Goal: Information Seeking & Learning: Learn about a topic

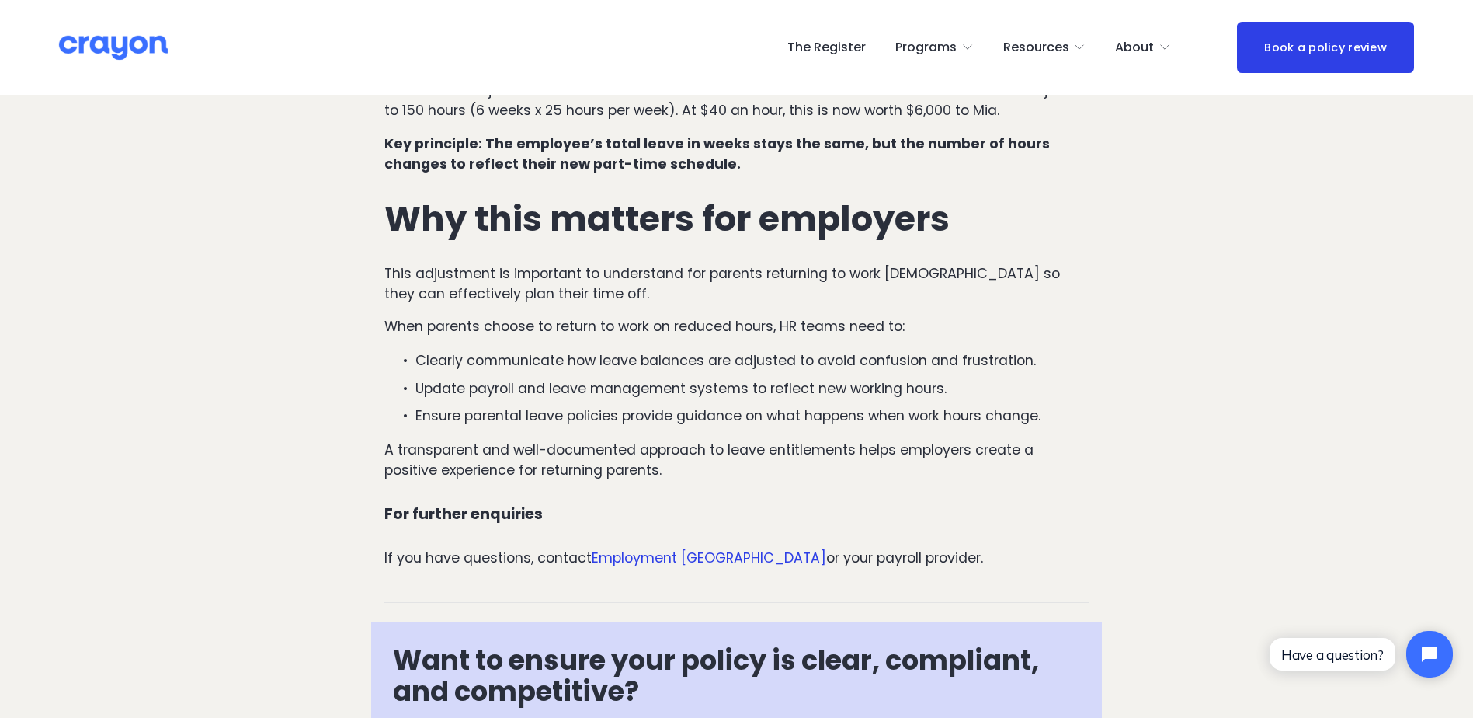
scroll to position [1362, 0]
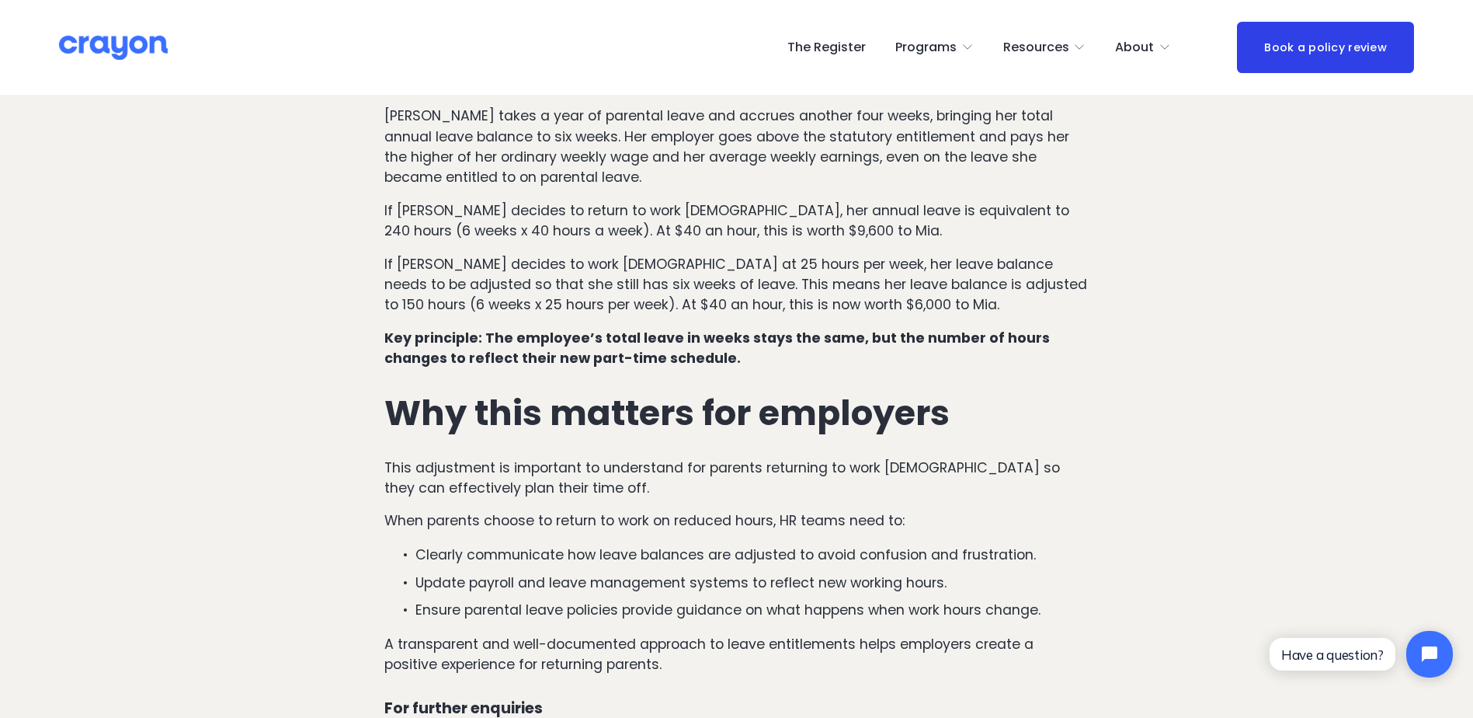
click at [725, 328] on p "Key principle: The employee’s total leave in weeks stays the same, but the numb…" at bounding box center [736, 348] width 705 height 41
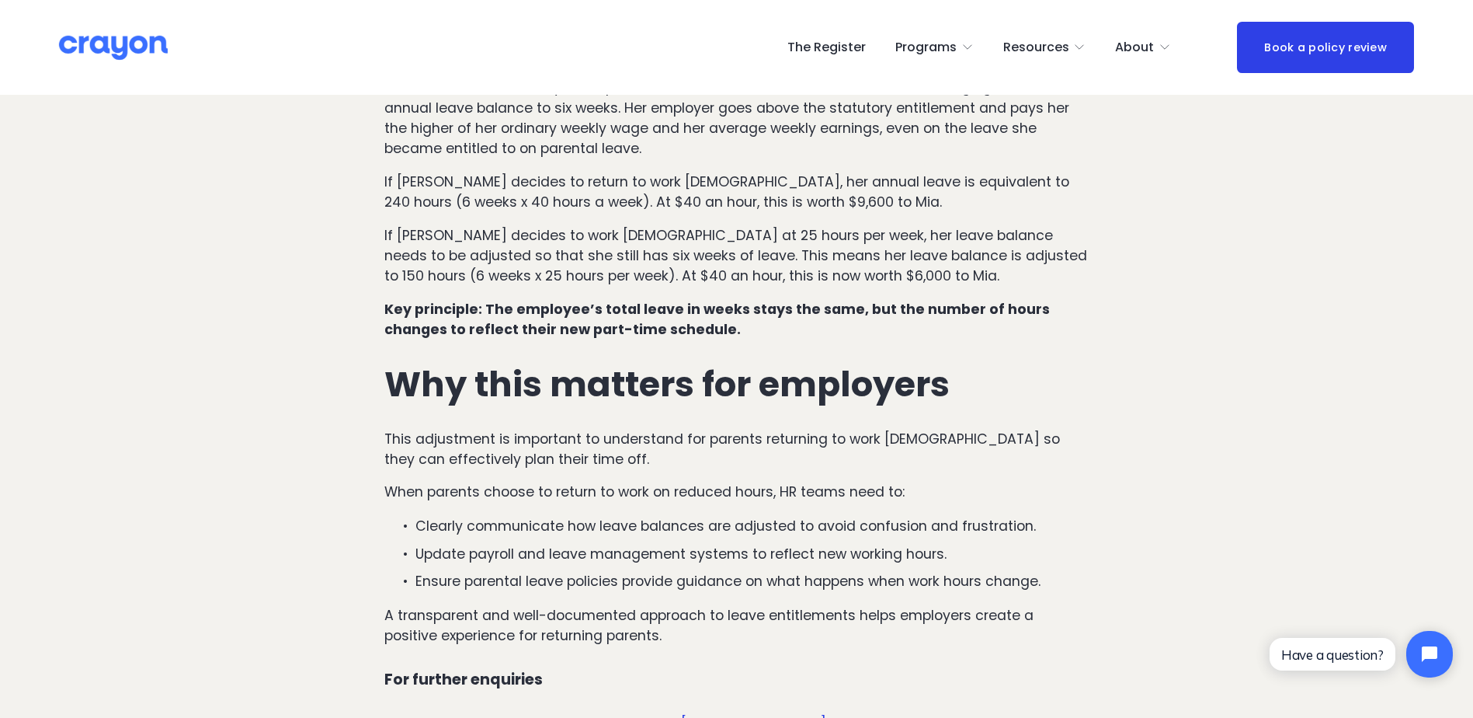
scroll to position [1439, 0]
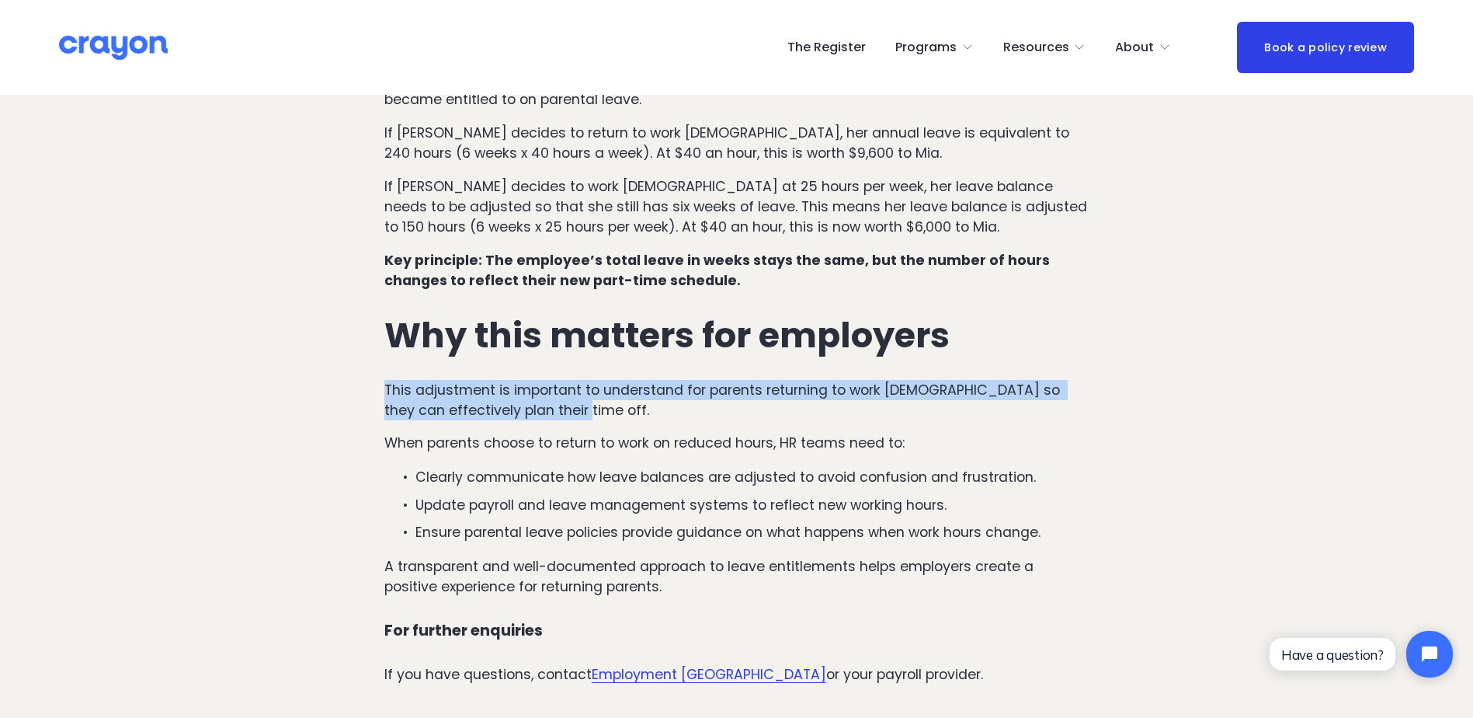
drag, startPoint x: 381, startPoint y: 329, endPoint x: 739, endPoint y: 343, distance: 358.3
click at [739, 343] on div "How annual leave entitlements change when work hours change In [GEOGRAPHIC_DATA…" at bounding box center [737, 68] width 732 height 1260
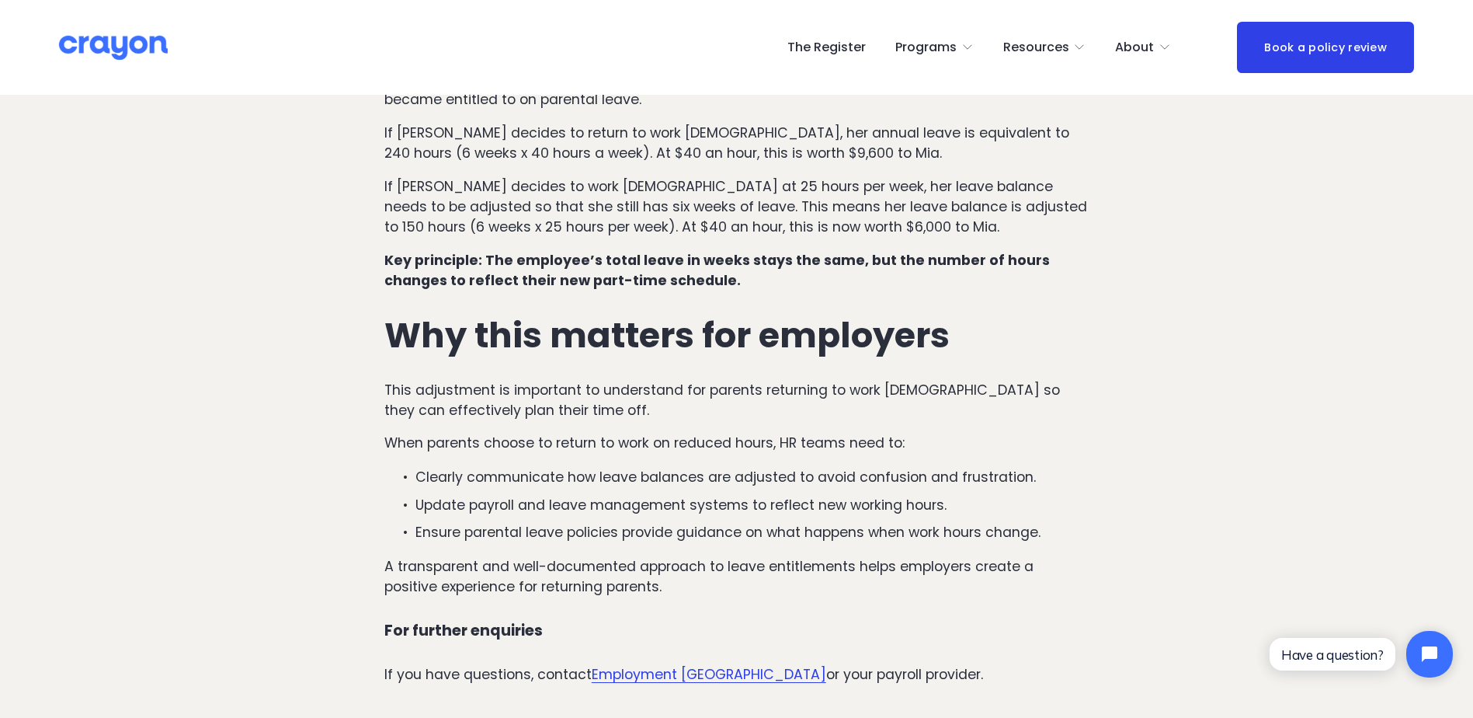
drag, startPoint x: 570, startPoint y: 376, endPoint x: 489, endPoint y: 382, distance: 81.8
click at [569, 433] on p "When parents choose to return to work on reduced hours, HR teams need to:" at bounding box center [736, 443] width 705 height 20
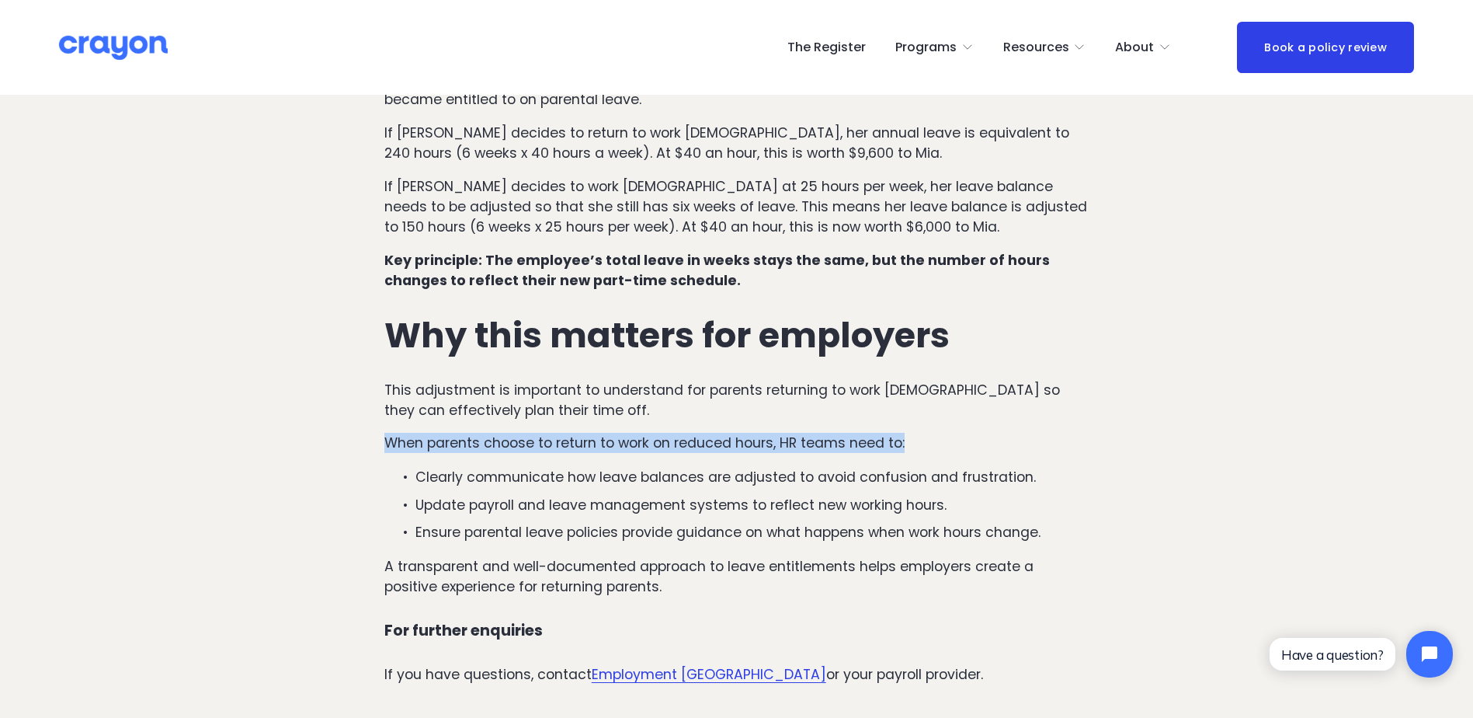
drag, startPoint x: 382, startPoint y: 375, endPoint x: 934, endPoint y: 376, distance: 551.4
click at [934, 376] on div "How annual leave entitlements change when work hours change In [GEOGRAPHIC_DATA…" at bounding box center [737, 68] width 732 height 1260
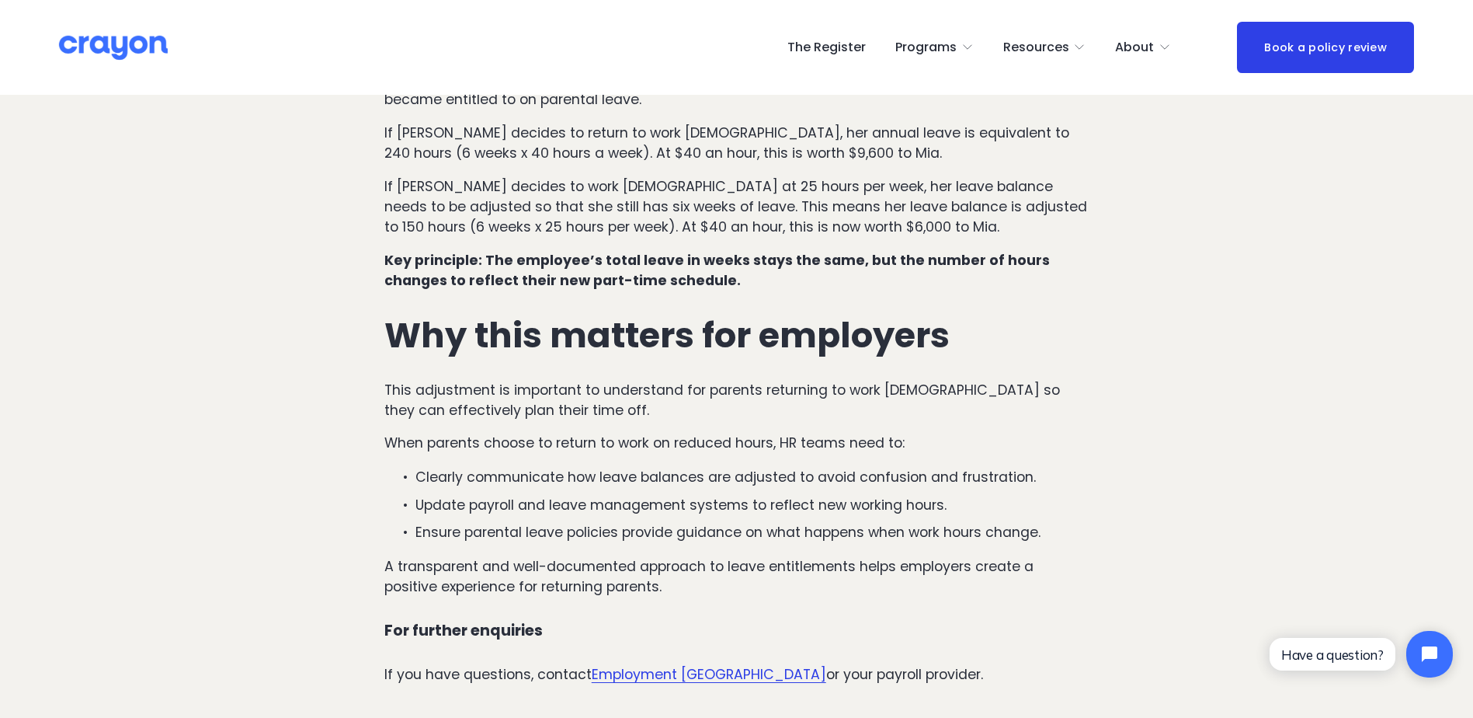
drag, startPoint x: 524, startPoint y: 419, endPoint x: 471, endPoint y: 420, distance: 53.6
click at [522, 467] on p "Clearly communicate how leave balances are adjusted to avoid confusion and frus…" at bounding box center [753, 477] width 674 height 20
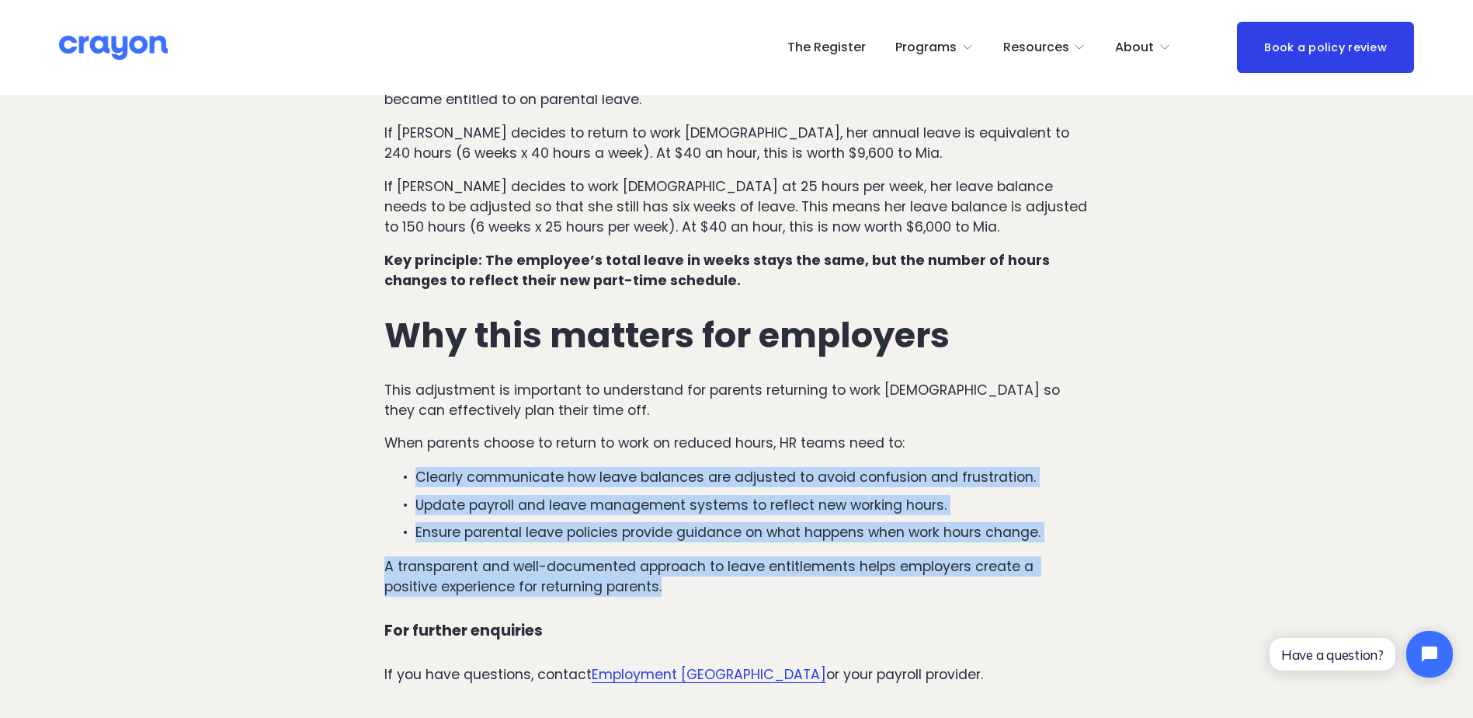
drag, startPoint x: 420, startPoint y: 412, endPoint x: 1079, endPoint y: 522, distance: 667.8
click at [1079, 522] on div "How annual leave entitlements change when work hours change In [GEOGRAPHIC_DATA…" at bounding box center [736, 68] width 705 height 1233
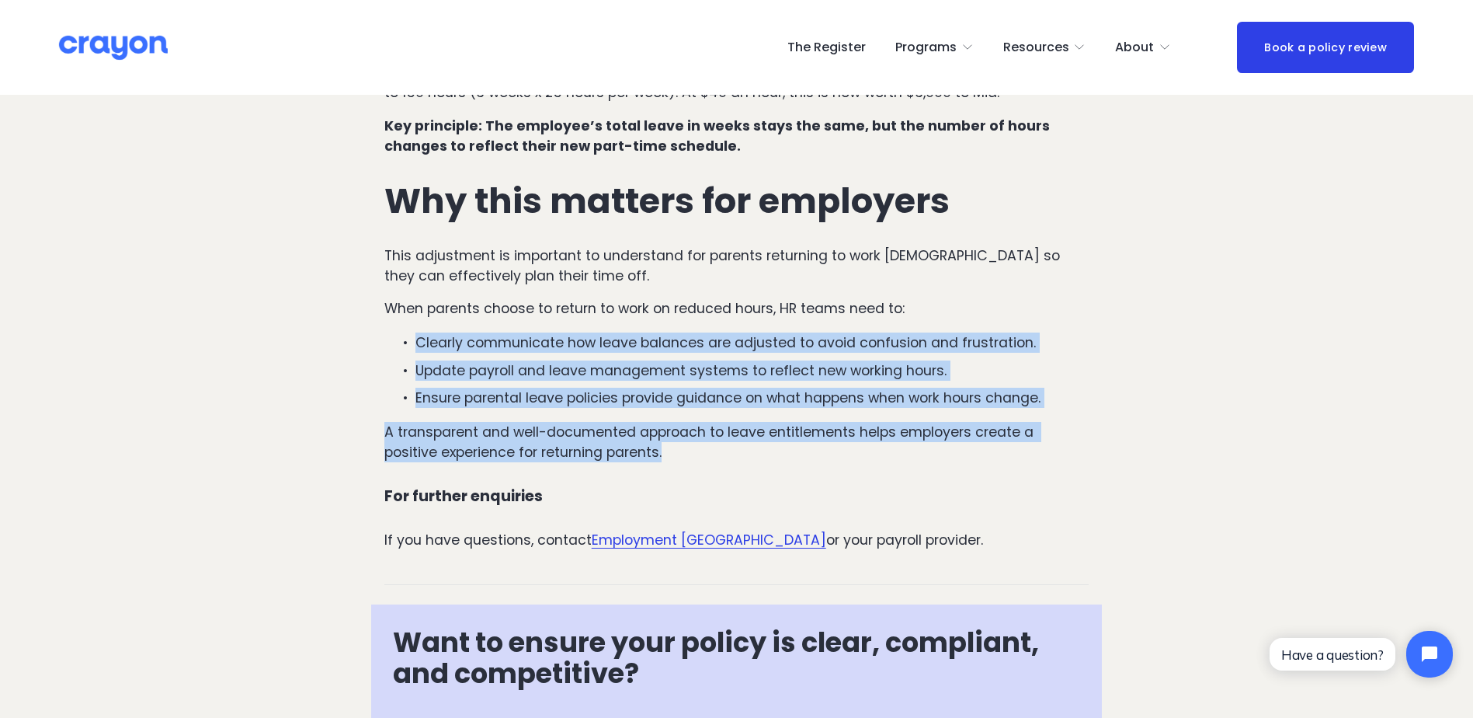
scroll to position [1595, 0]
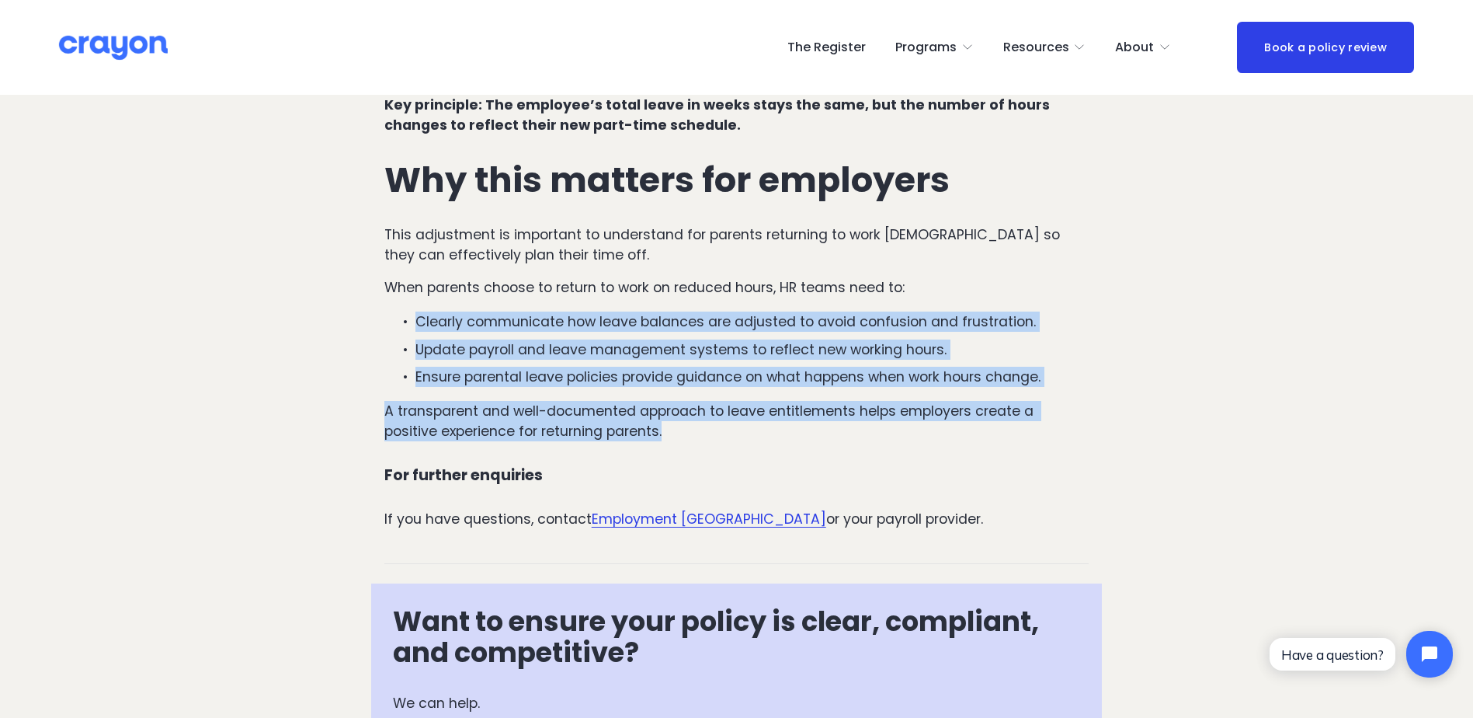
drag, startPoint x: 662, startPoint y: 371, endPoint x: 648, endPoint y: 381, distance: 16.8
click at [661, 401] on p "A transparent and well-documented approach to leave entitlements helps employer…" at bounding box center [736, 421] width 705 height 41
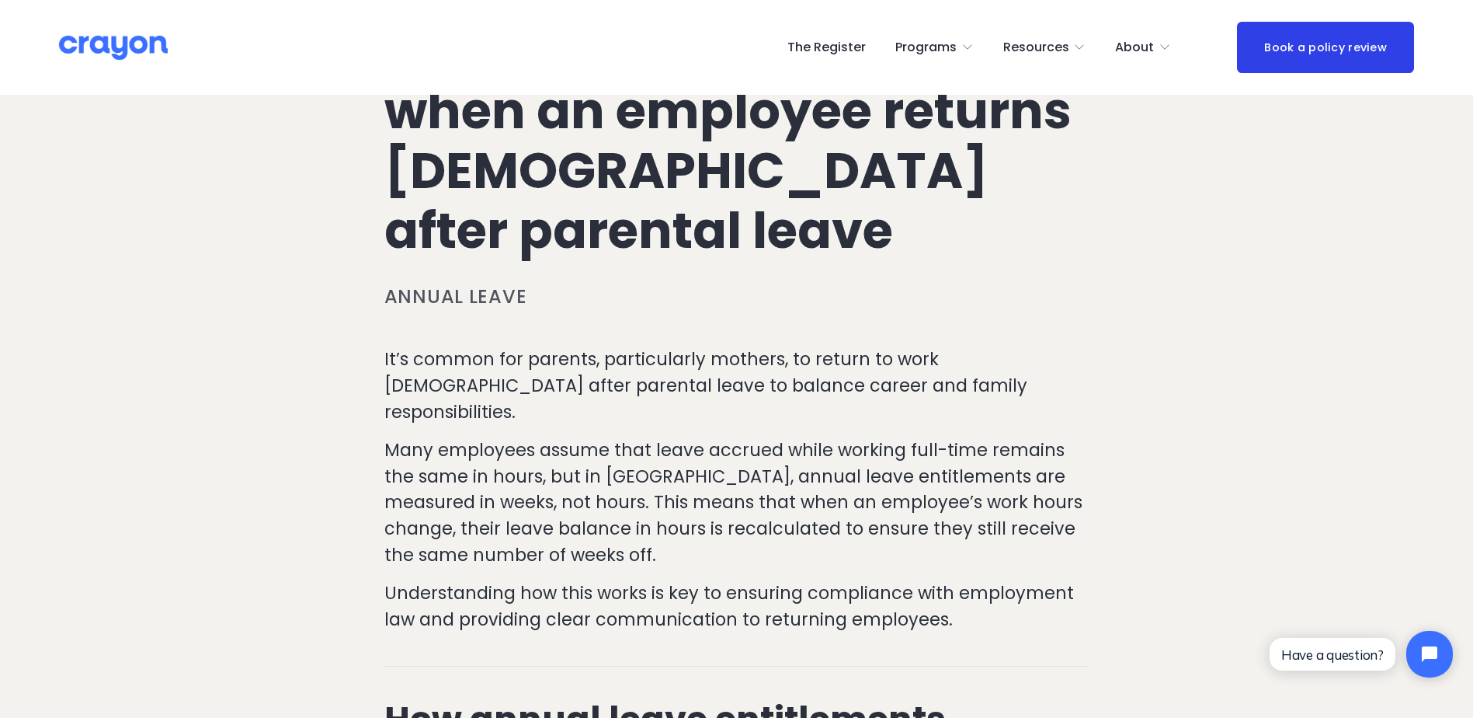
scroll to position [274, 0]
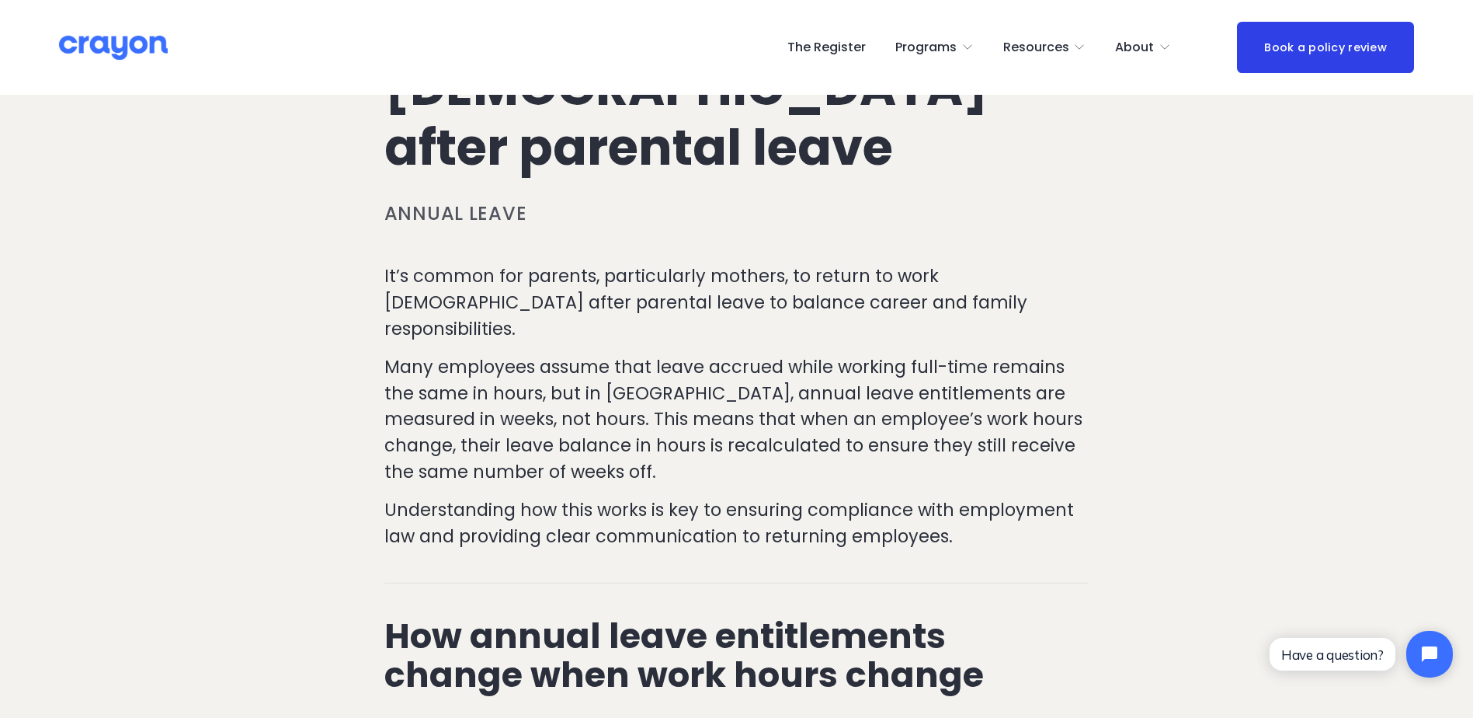
click at [510, 363] on p "Many employees assume that leave accrued while working full-time remains the sa…" at bounding box center [736, 419] width 705 height 130
drag, startPoint x: 631, startPoint y: 499, endPoint x: 638, endPoint y: 496, distance: 8.7
click at [638, 497] on p "Understanding how this works is key to ensuring compliance with employment law …" at bounding box center [736, 523] width 705 height 52
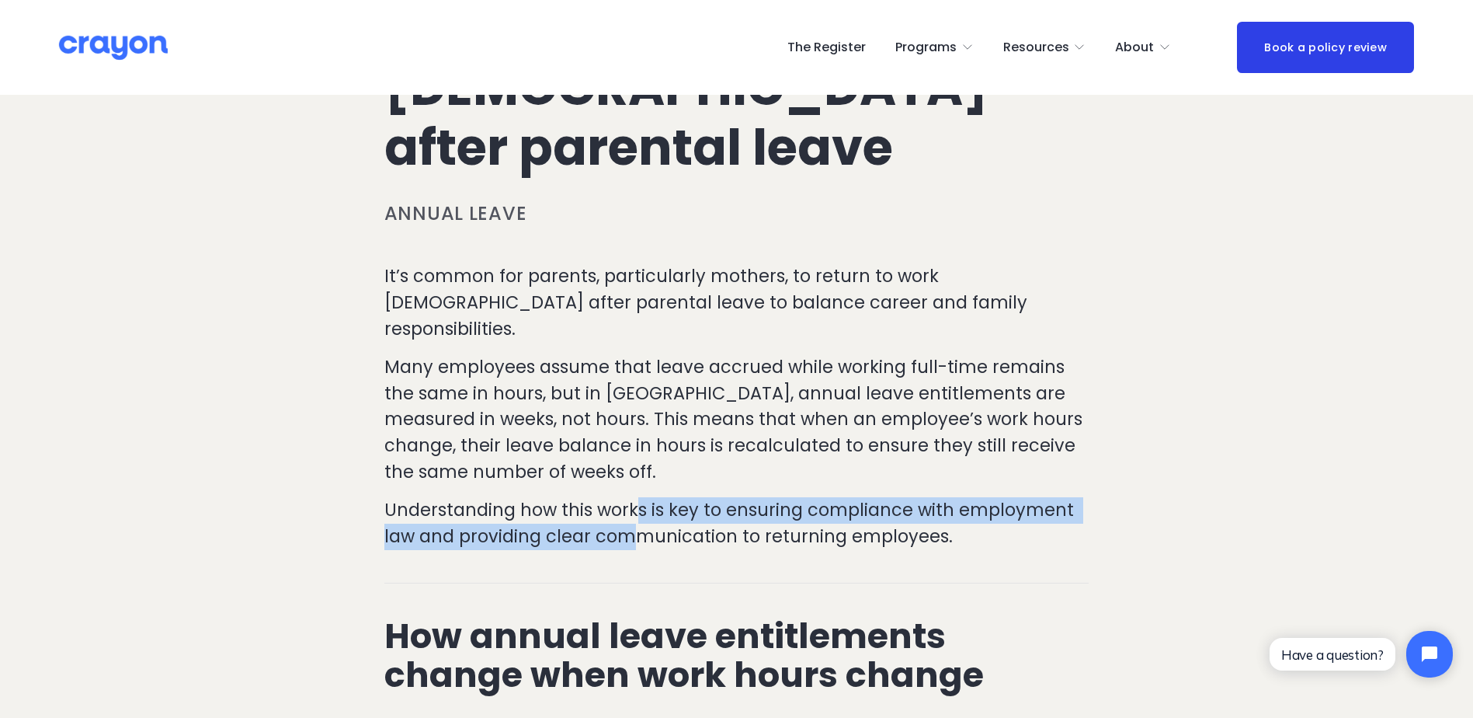
drag, startPoint x: 638, startPoint y: 496, endPoint x: 809, endPoint y: 471, distance: 171.9
click at [809, 471] on div "It’s common for parents, particularly mothers, to return to work [DEMOGRAPHIC_D…" at bounding box center [736, 406] width 705 height 286
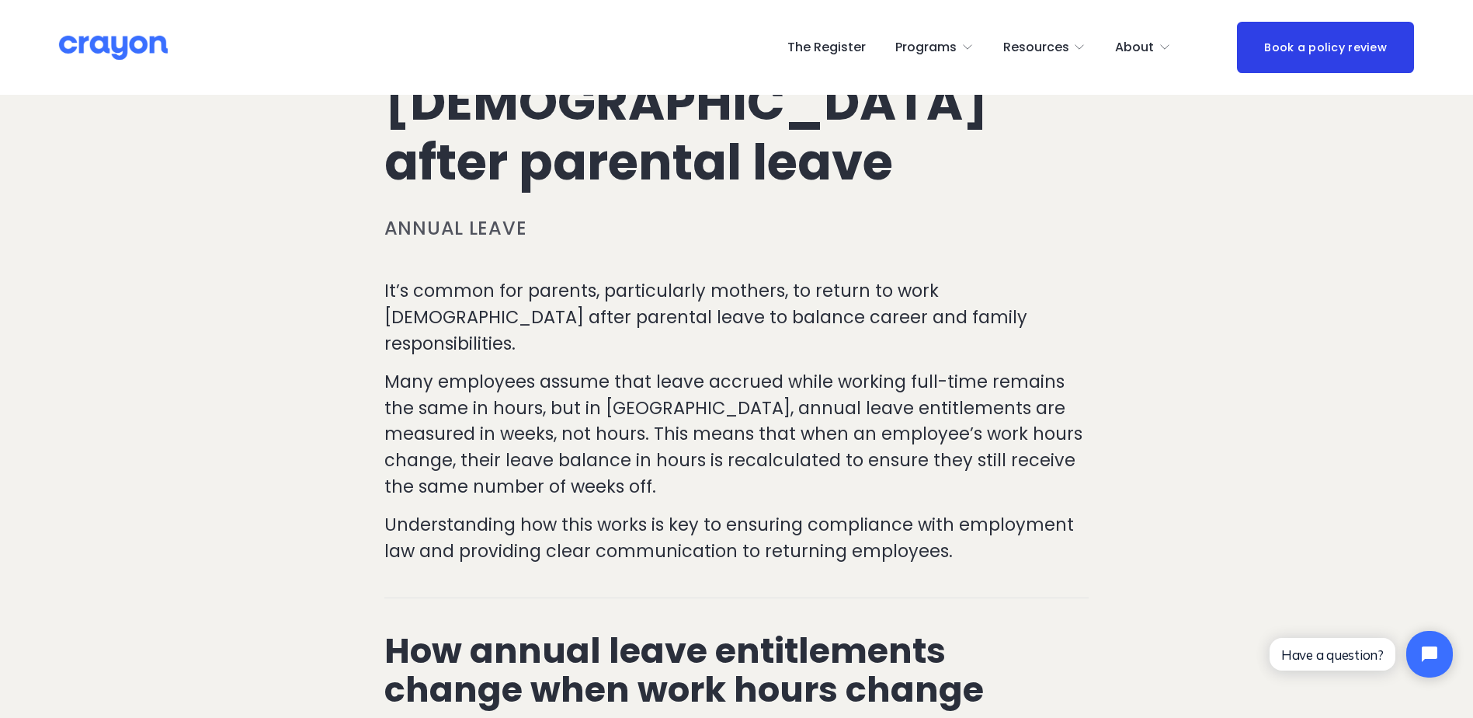
scroll to position [0, 0]
